Goal: Task Accomplishment & Management: Manage account settings

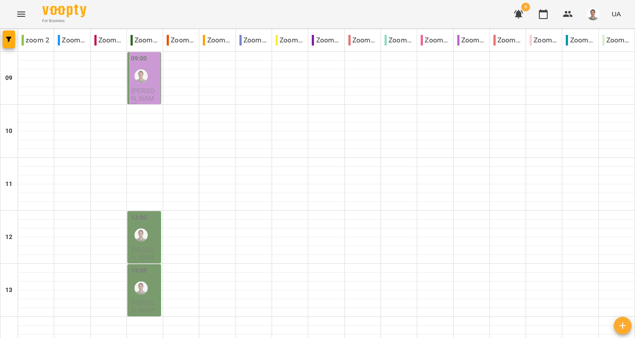
click at [146, 90] on span "[PERSON_NAME]" at bounding box center [143, 98] width 24 height 24
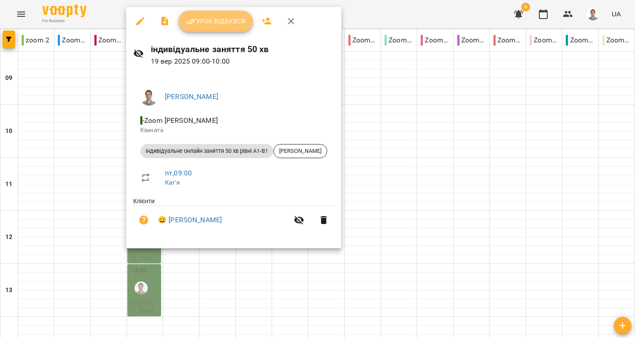
click at [197, 28] on button "Урок відбувся" at bounding box center [216, 21] width 74 height 21
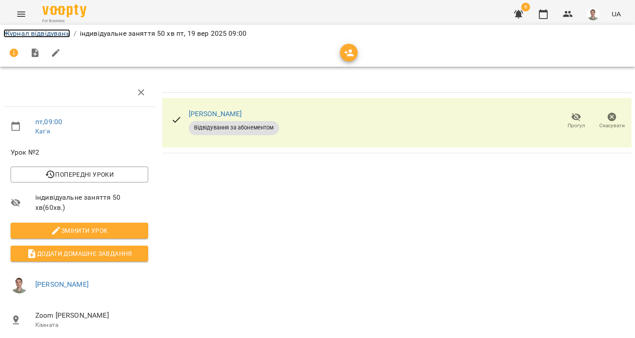
click at [55, 32] on link "Журнал відвідувань" at bounding box center [37, 33] width 67 height 8
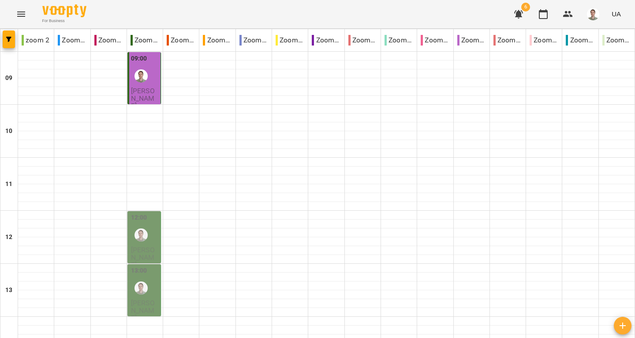
click at [153, 81] on div "09:00" at bounding box center [145, 70] width 28 height 32
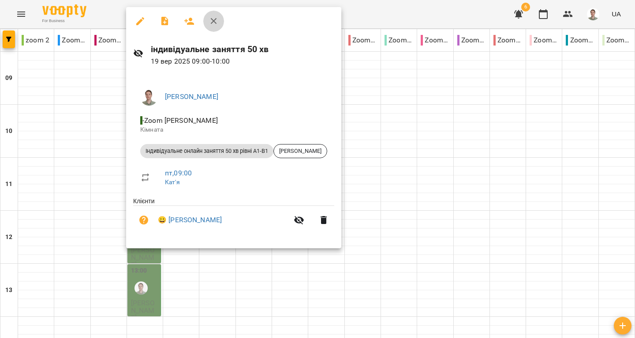
click at [217, 24] on icon "button" at bounding box center [214, 21] width 11 height 11
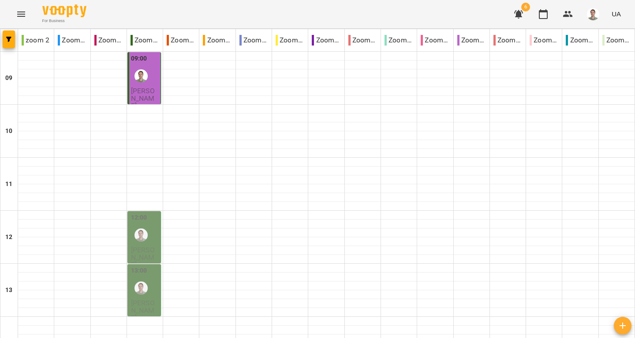
scroll to position [441, 0]
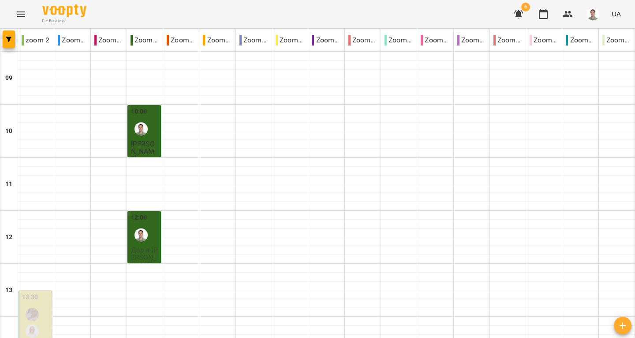
scroll to position [514, 0]
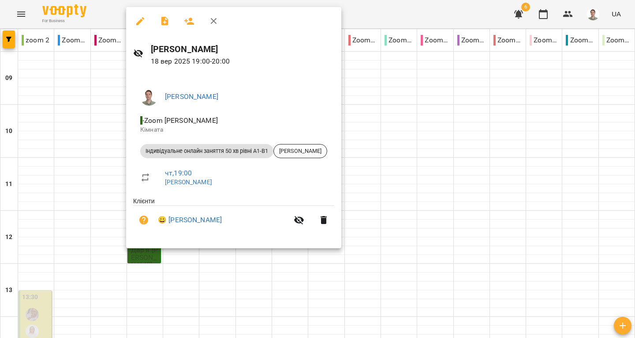
click at [212, 25] on icon "button" at bounding box center [214, 21] width 11 height 11
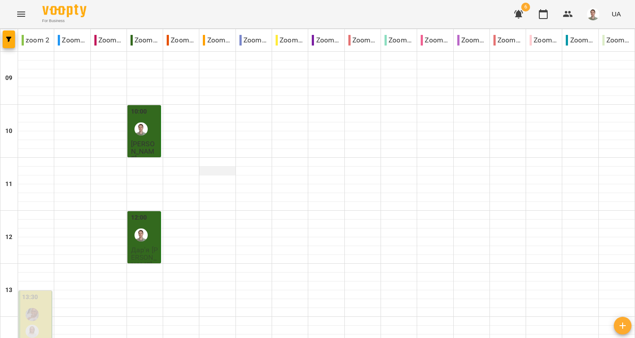
scroll to position [88, 0]
click at [158, 211] on div "12:00 Дар'я [PERSON_NAME]" at bounding box center [145, 252] width 34 height 83
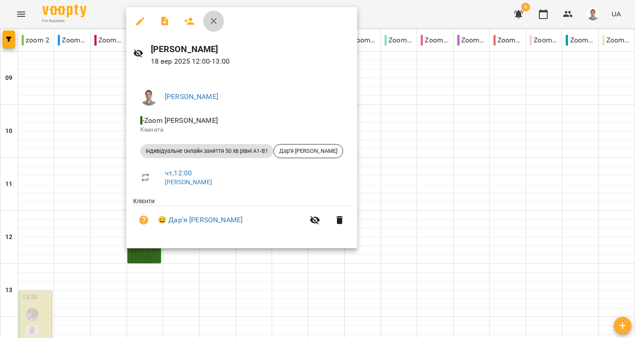
click at [214, 22] on icon "button" at bounding box center [214, 21] width 6 height 6
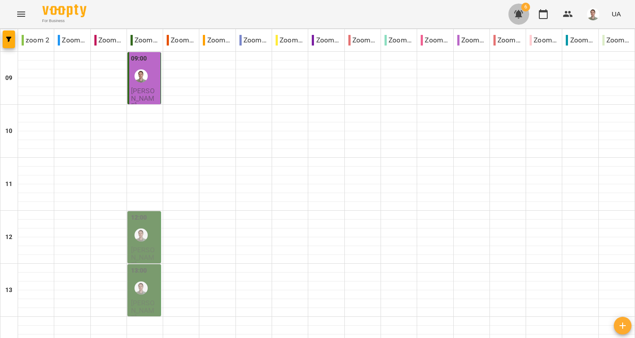
click at [521, 14] on icon "button" at bounding box center [518, 14] width 9 height 8
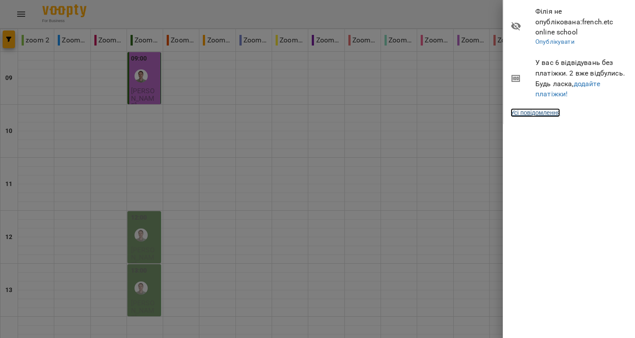
click at [549, 108] on link "Усі повідомлення" at bounding box center [535, 112] width 49 height 9
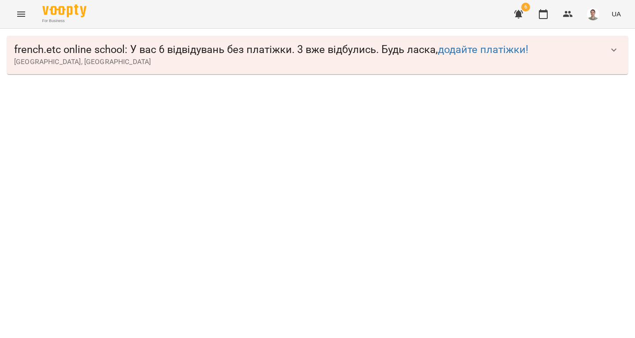
click at [614, 42] on button "button" at bounding box center [614, 49] width 21 height 21
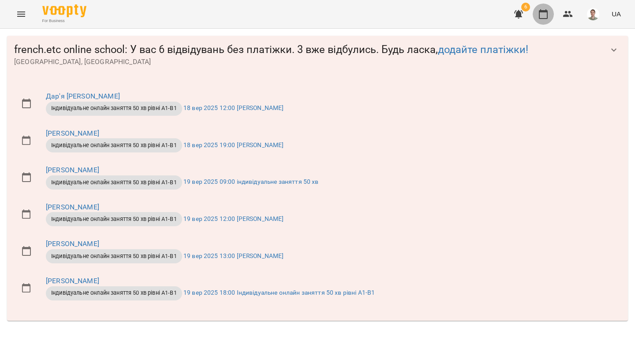
click at [544, 15] on icon "button" at bounding box center [543, 14] width 11 height 11
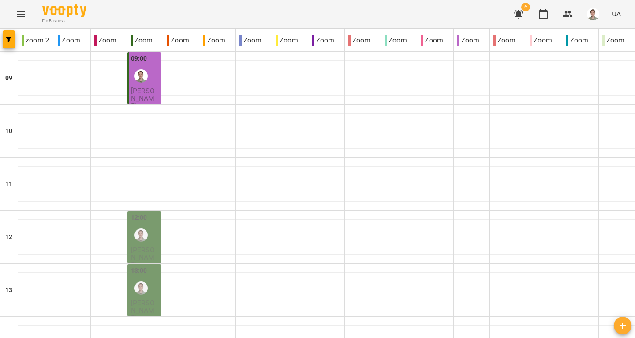
drag, startPoint x: 544, startPoint y: 15, endPoint x: 292, endPoint y: 19, distance: 252.4
click at [292, 19] on div "For Business 6 UA" at bounding box center [317, 14] width 635 height 28
click at [152, 92] on span "[PERSON_NAME]" at bounding box center [143, 98] width 24 height 24
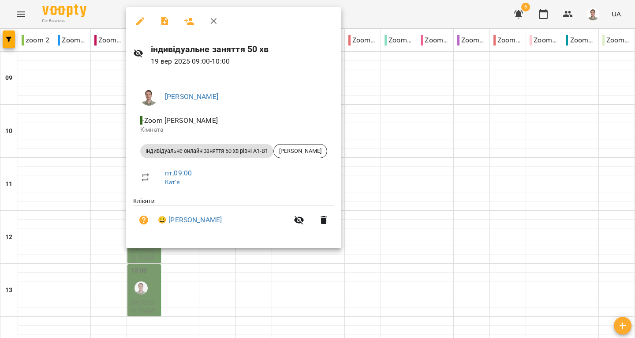
click at [214, 24] on icon "button" at bounding box center [214, 21] width 11 height 11
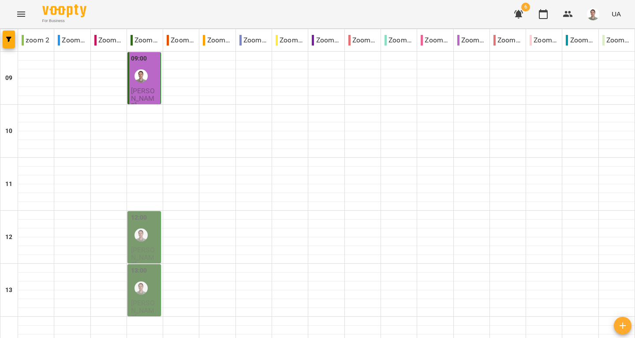
type input "**********"
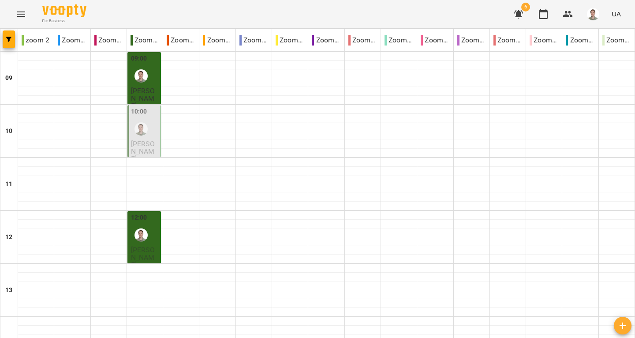
type input "**********"
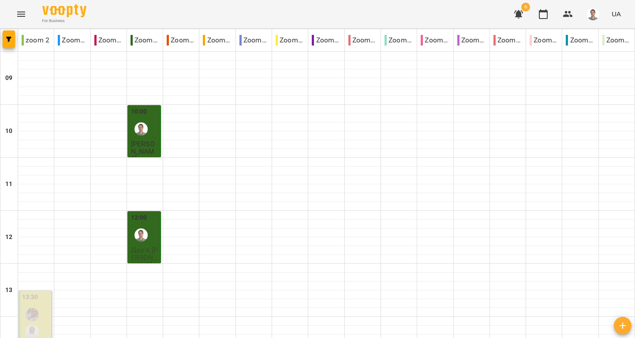
scroll to position [485, 0]
